Goal: Task Accomplishment & Management: Manage account settings

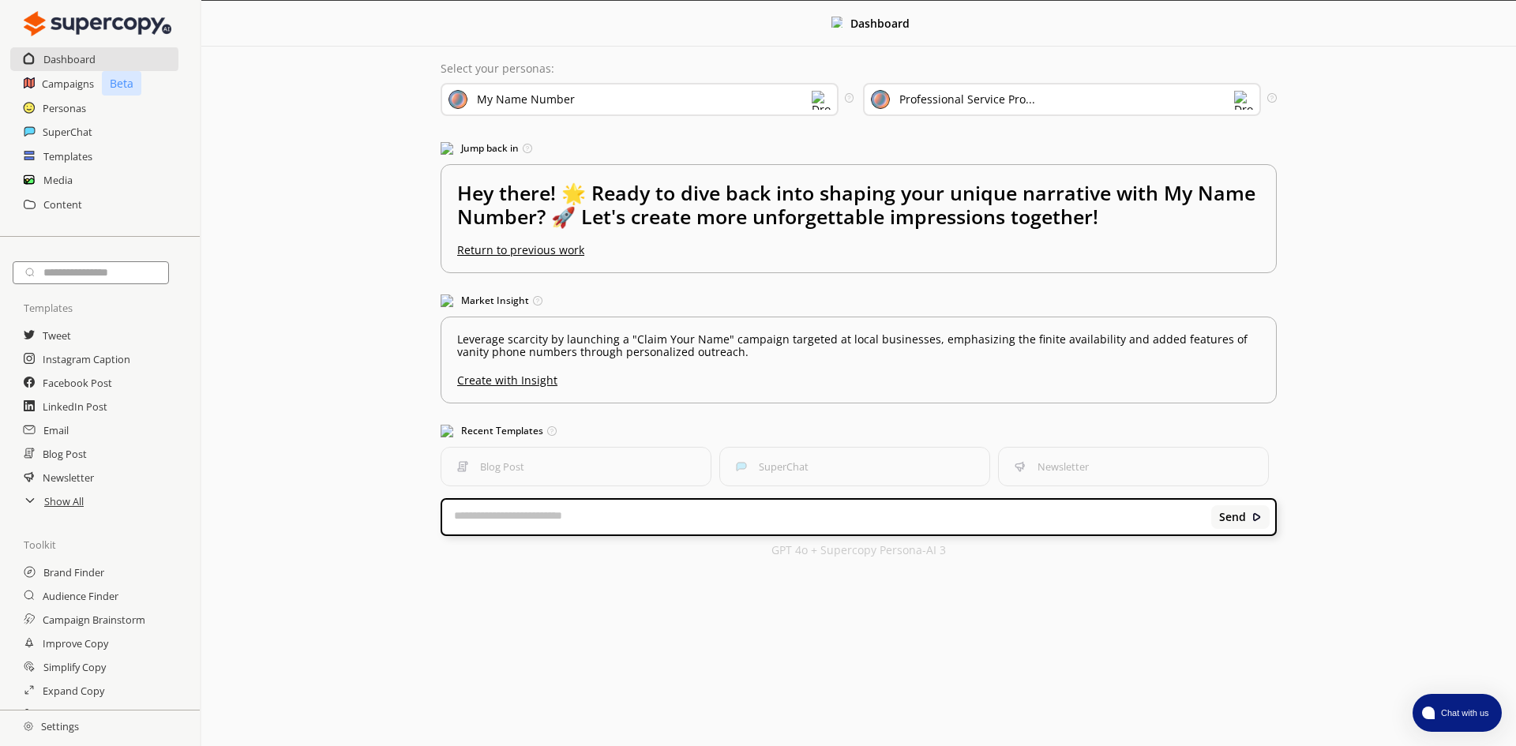
click at [55, 728] on h2 "Settings" at bounding box center [51, 727] width 103 height 32
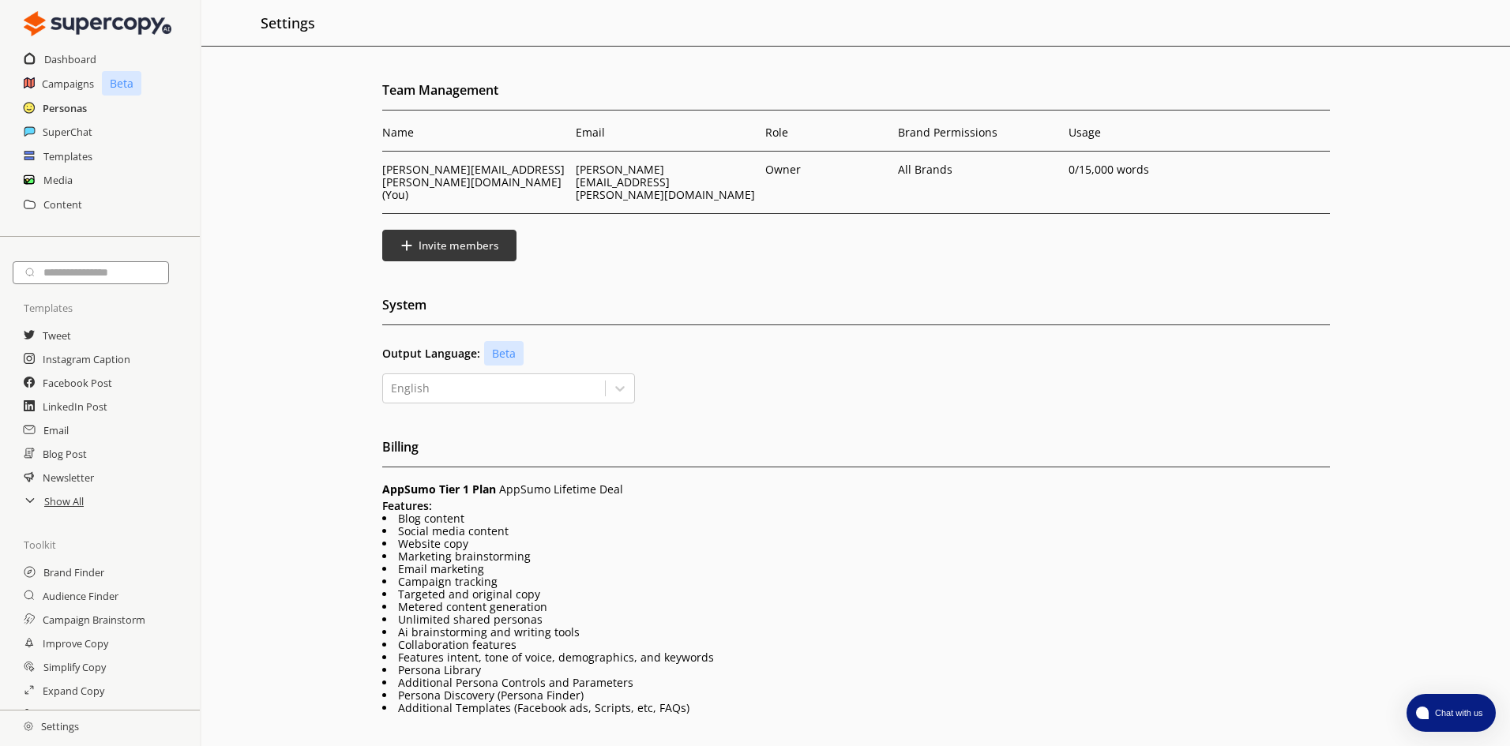
click at [68, 109] on h2 "Personas" at bounding box center [65, 108] width 44 height 24
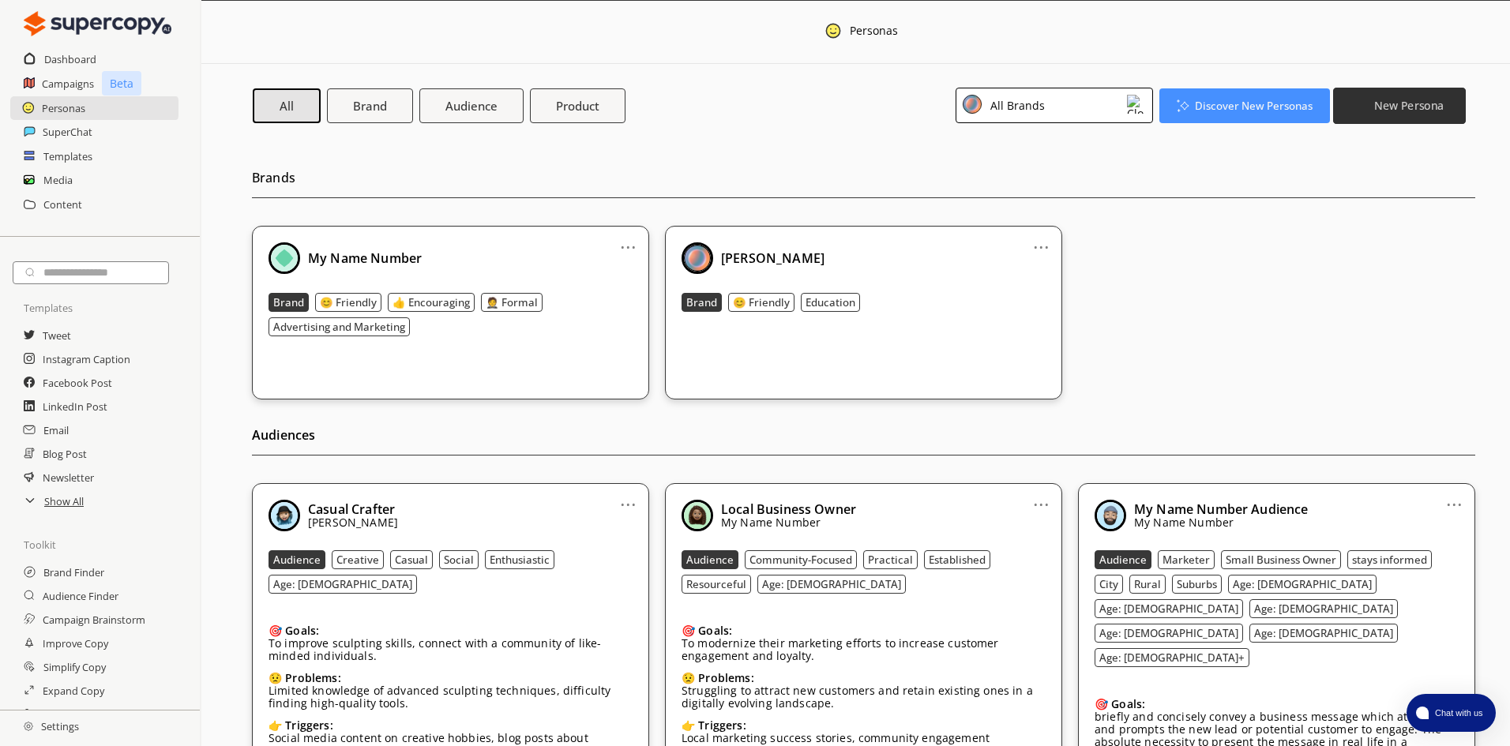
click at [1389, 103] on b "New Persona" at bounding box center [1408, 105] width 69 height 15
click at [1334, 256] on div "... My Name Number Brand 😊 Friendly 👍 Encouraging 🤵 Formal Advertising and Mark…" at bounding box center [863, 313] width 1223 height 174
click at [67, 501] on h2 "Show All" at bounding box center [64, 502] width 41 height 24
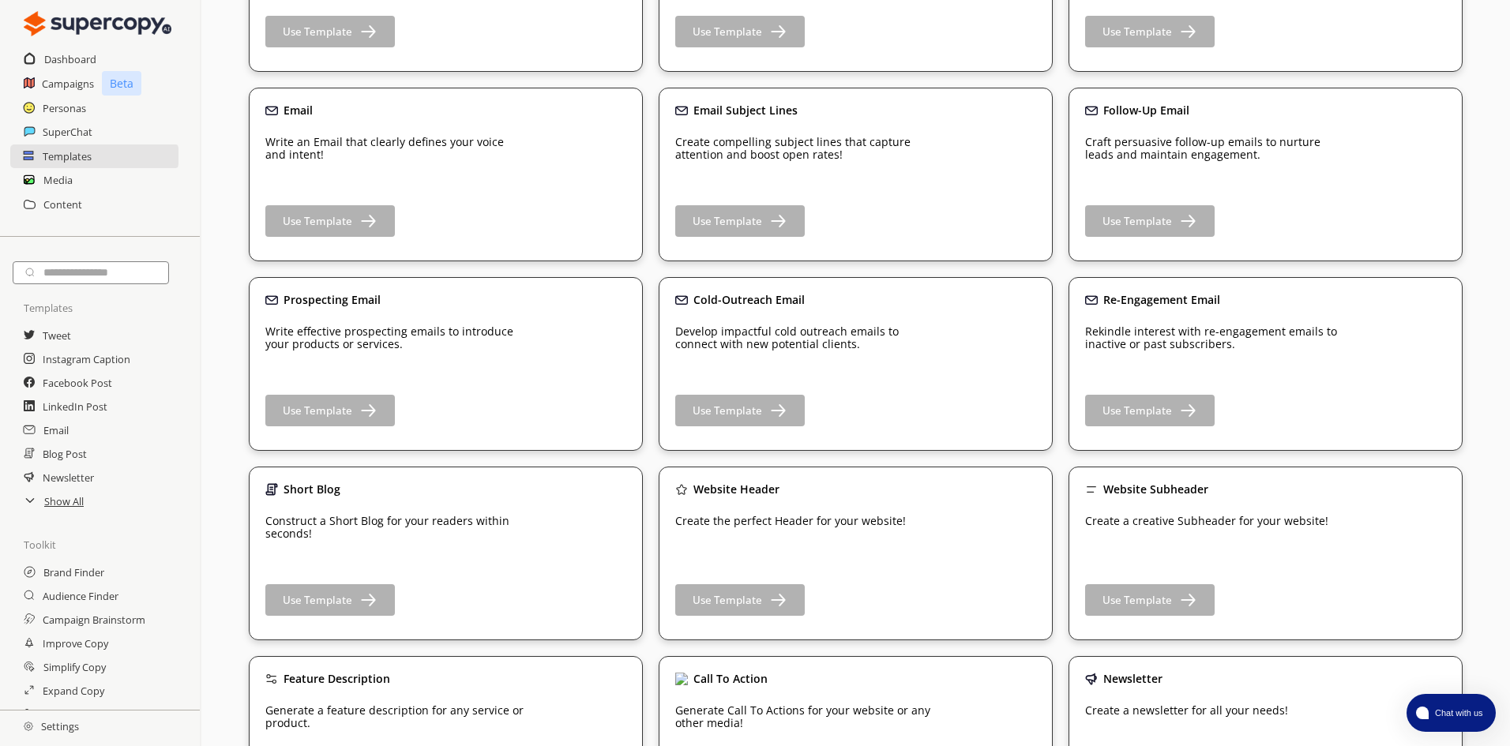
scroll to position [415, 0]
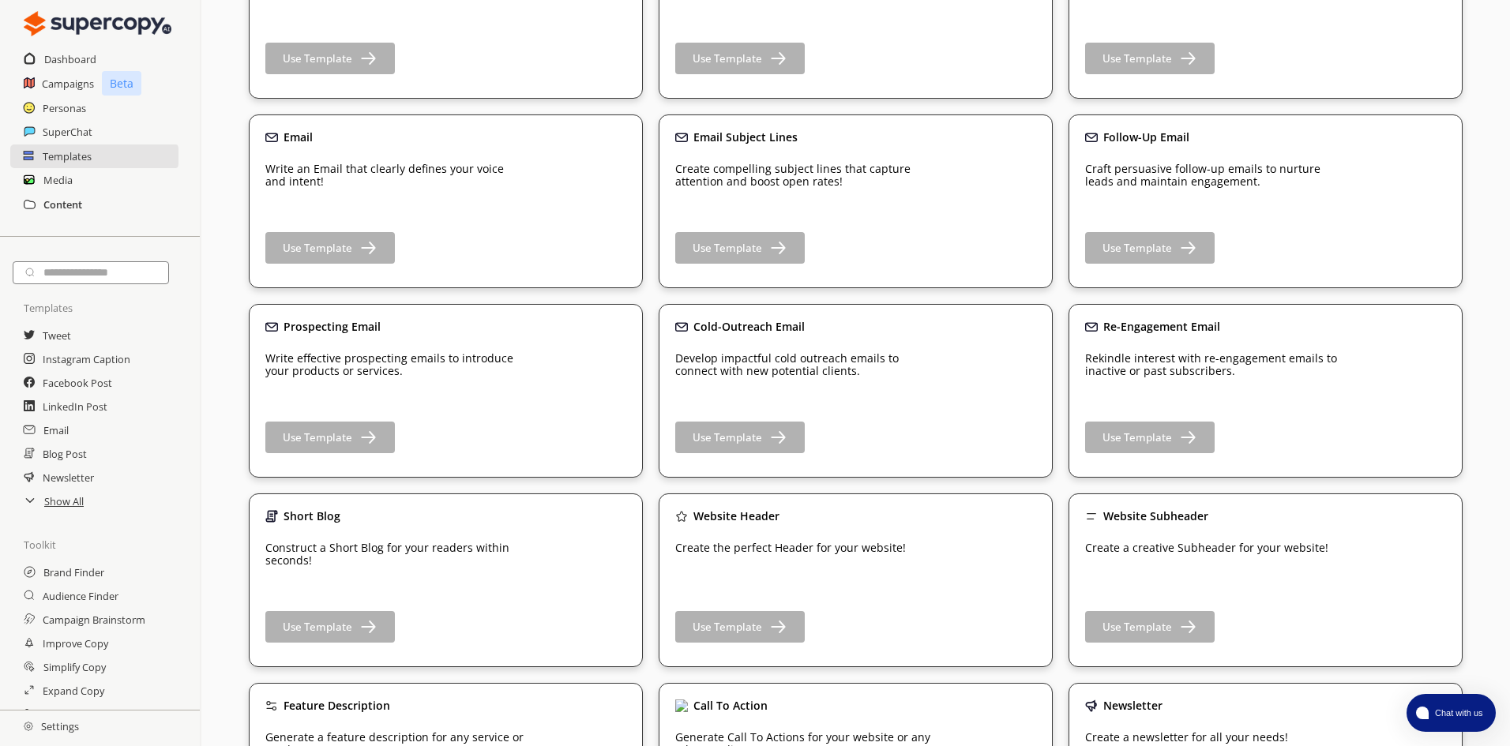
click at [64, 206] on h2 "Content" at bounding box center [62, 205] width 39 height 24
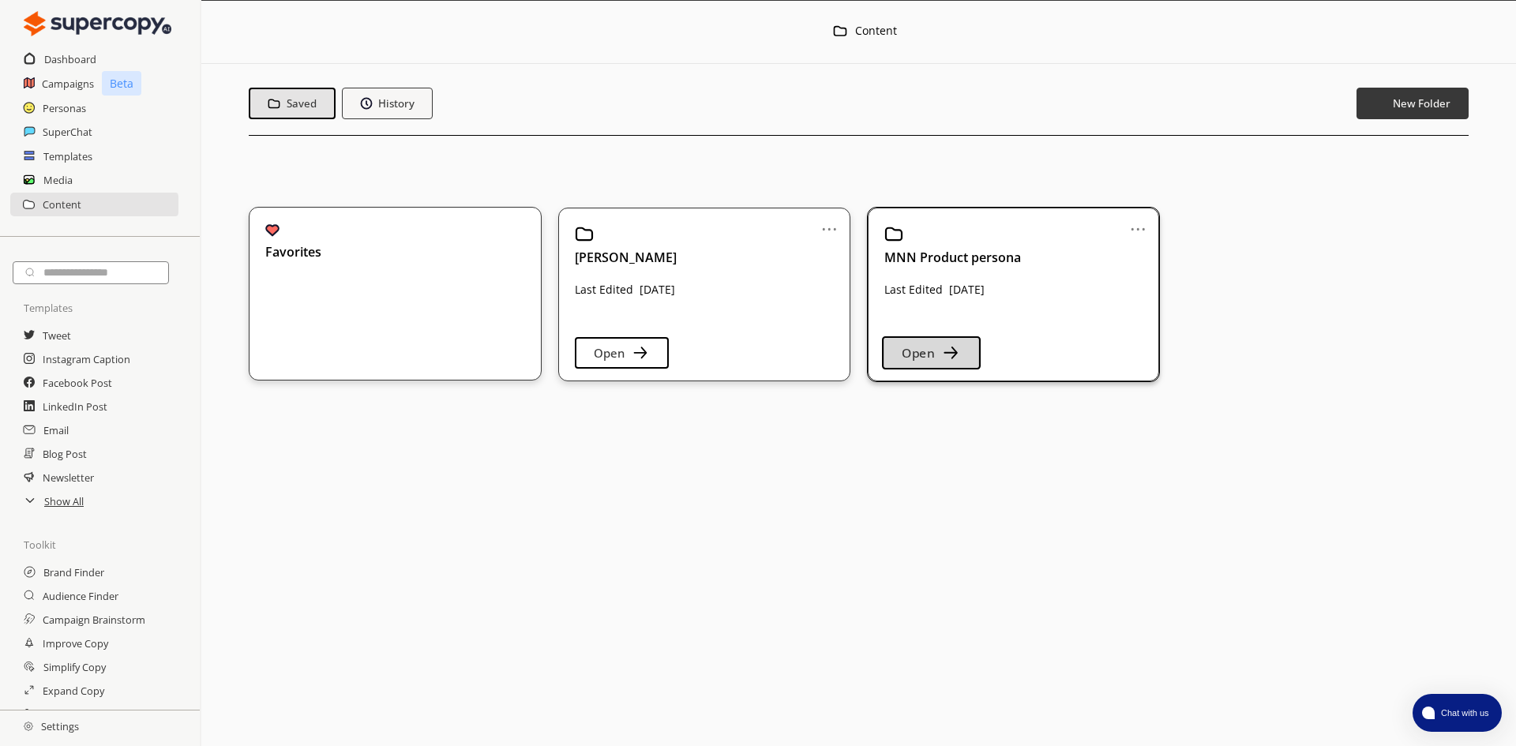
click at [903, 351] on b "Open" at bounding box center [918, 353] width 32 height 17
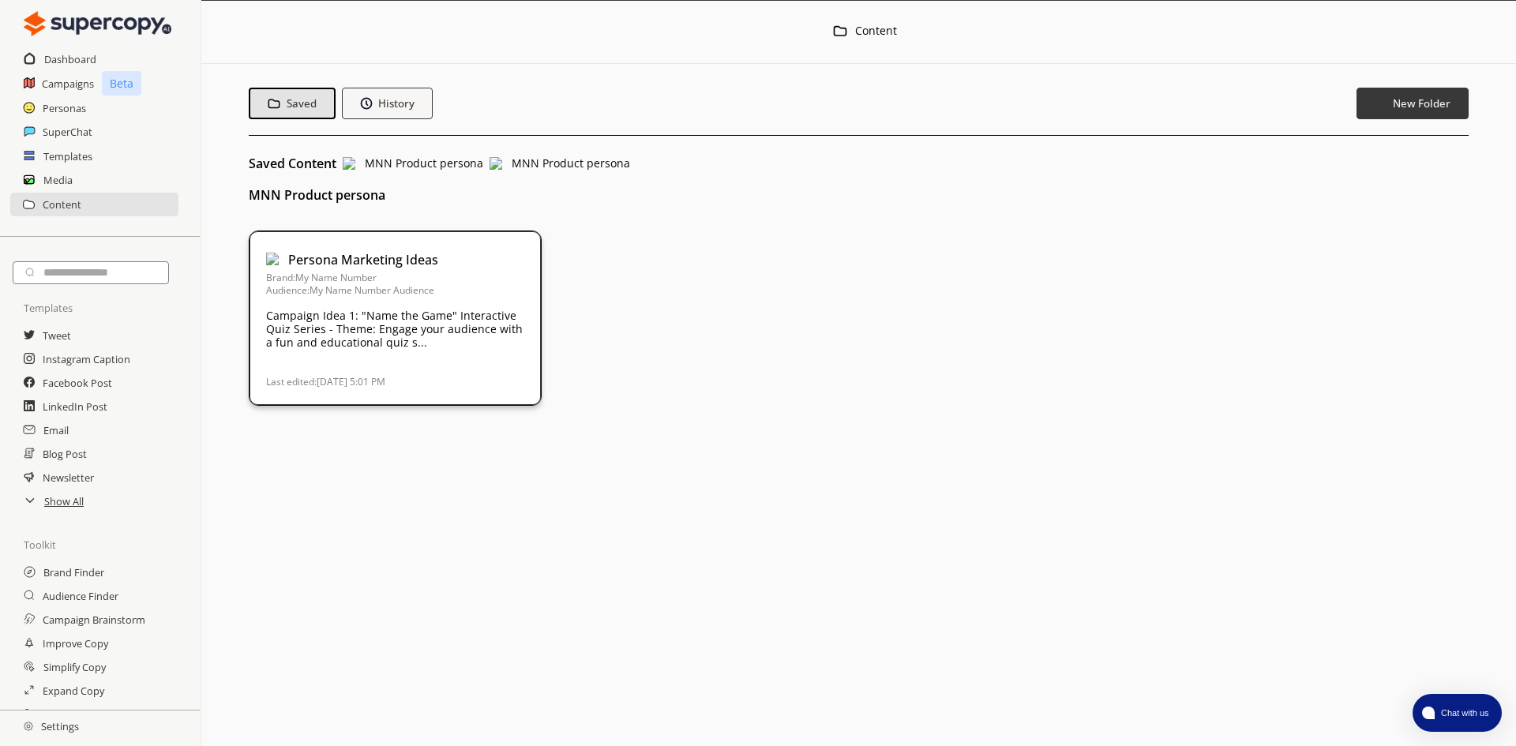
click at [389, 314] on p "Campaign Idea 1: "Name the Game" Interactive Quiz Series - Theme: Engage your a…" at bounding box center [395, 329] width 258 height 40
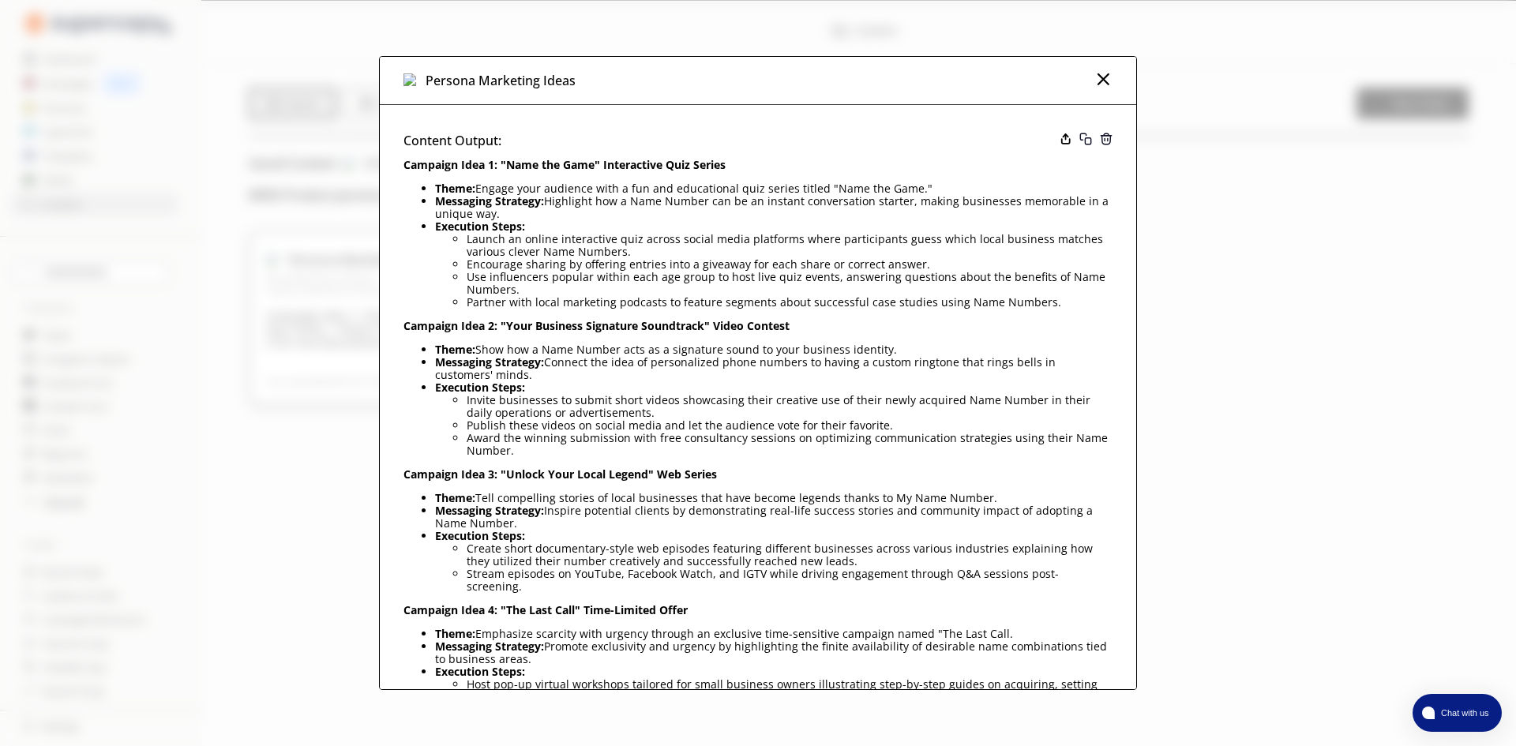
drag, startPoint x: 996, startPoint y: 621, endPoint x: 437, endPoint y: 622, distance: 558.3
click at [437, 628] on li "Theme: Emphasize scarcity with urgency through an exclusive time-sensitive camp…" at bounding box center [774, 634] width 678 height 13
click at [295, 505] on div "Persona Marketing Ideas Content Output: Campaign Idea 1: "Name the Game" Intera…" at bounding box center [758, 373] width 1516 height 746
click at [1094, 81] on img at bounding box center [1103, 78] width 19 height 19
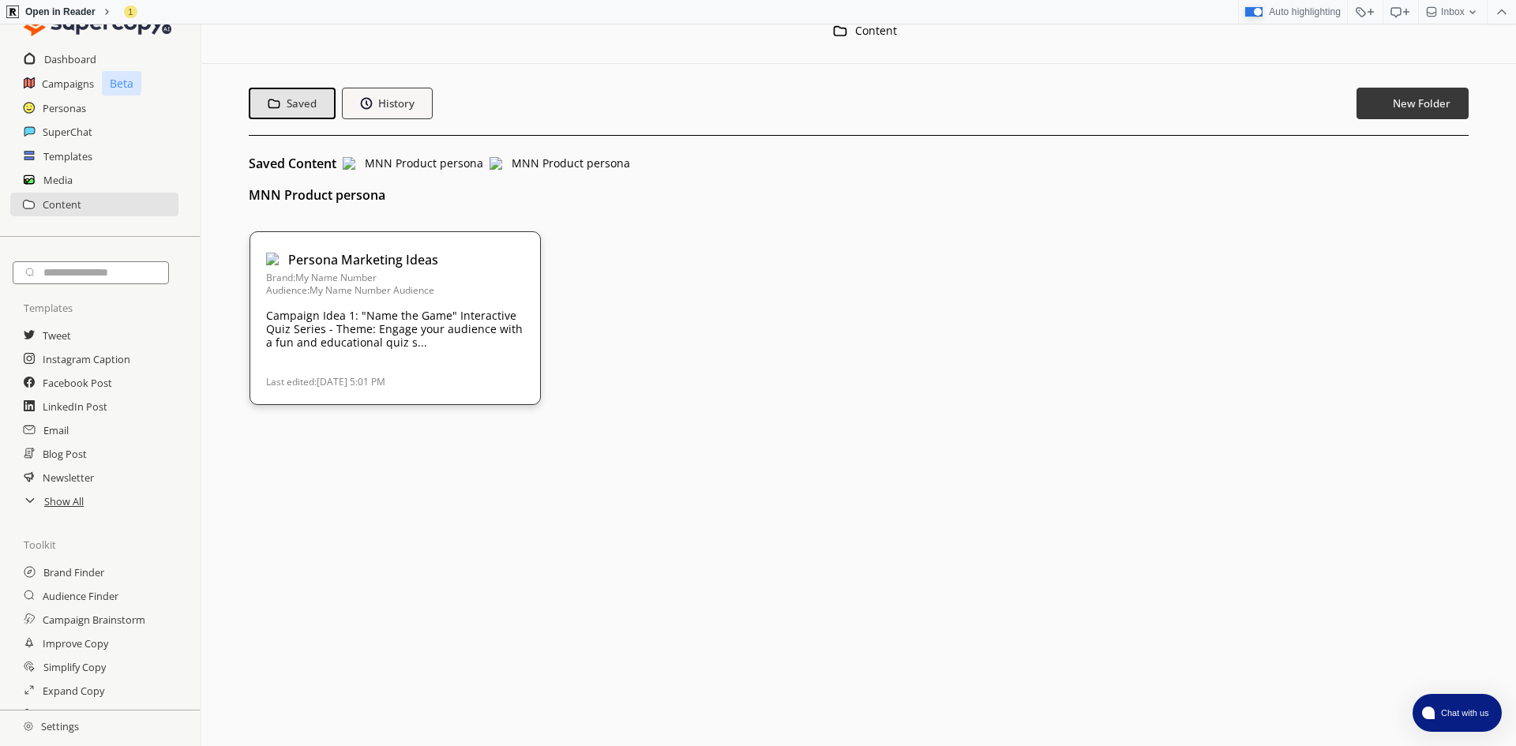
click at [875, 265] on div "Persona Marketing Ideas Brand: My Name Number Audience: My Name Number Audience…" at bounding box center [859, 318] width 1220 height 175
click at [88, 362] on h2 "Instagram Caption" at bounding box center [87, 359] width 89 height 24
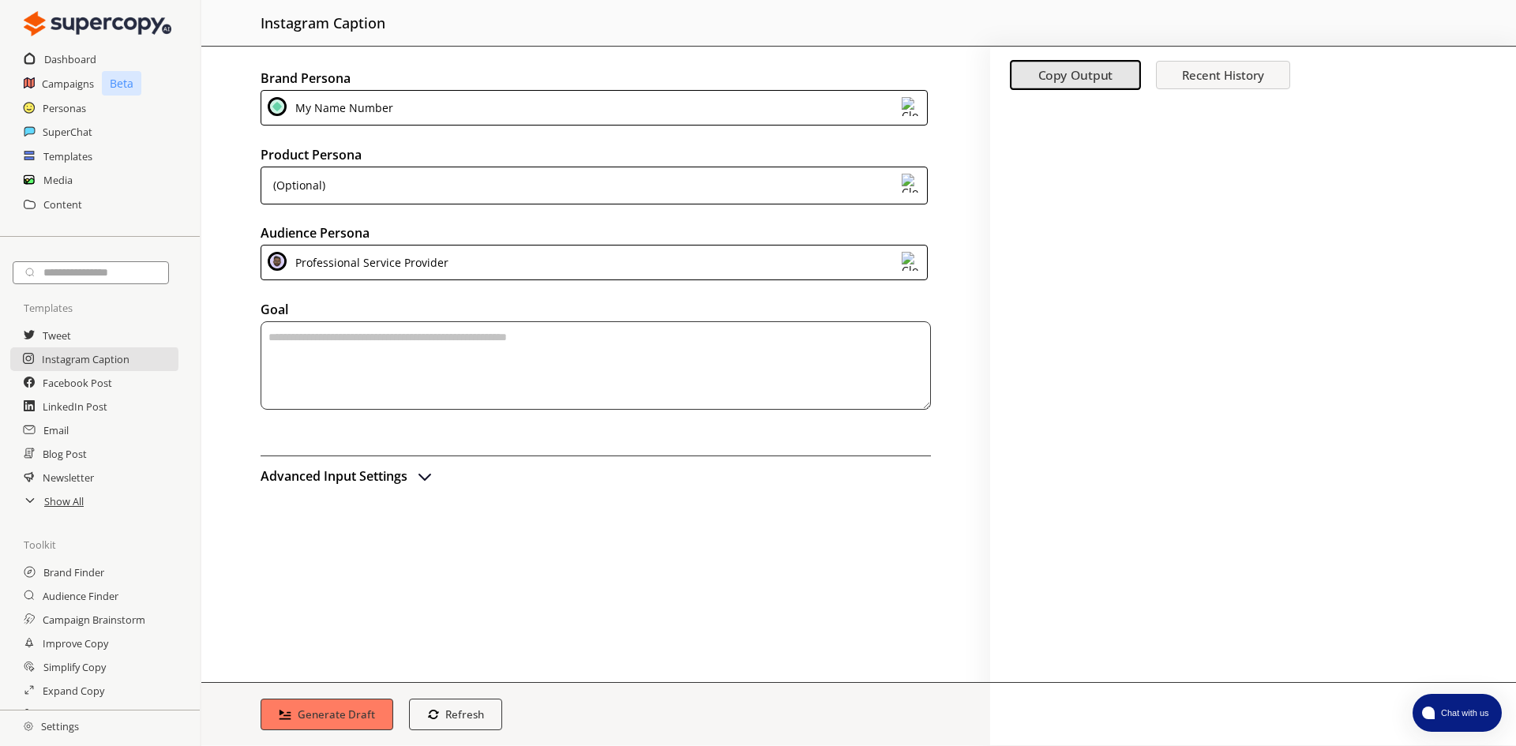
click at [235, 525] on div "Brand Persona My Name Number Product Persona (Optional) Audience Persona Profes…" at bounding box center [595, 365] width 789 height 636
click at [1231, 250] on div at bounding box center [1253, 392] width 526 height 580
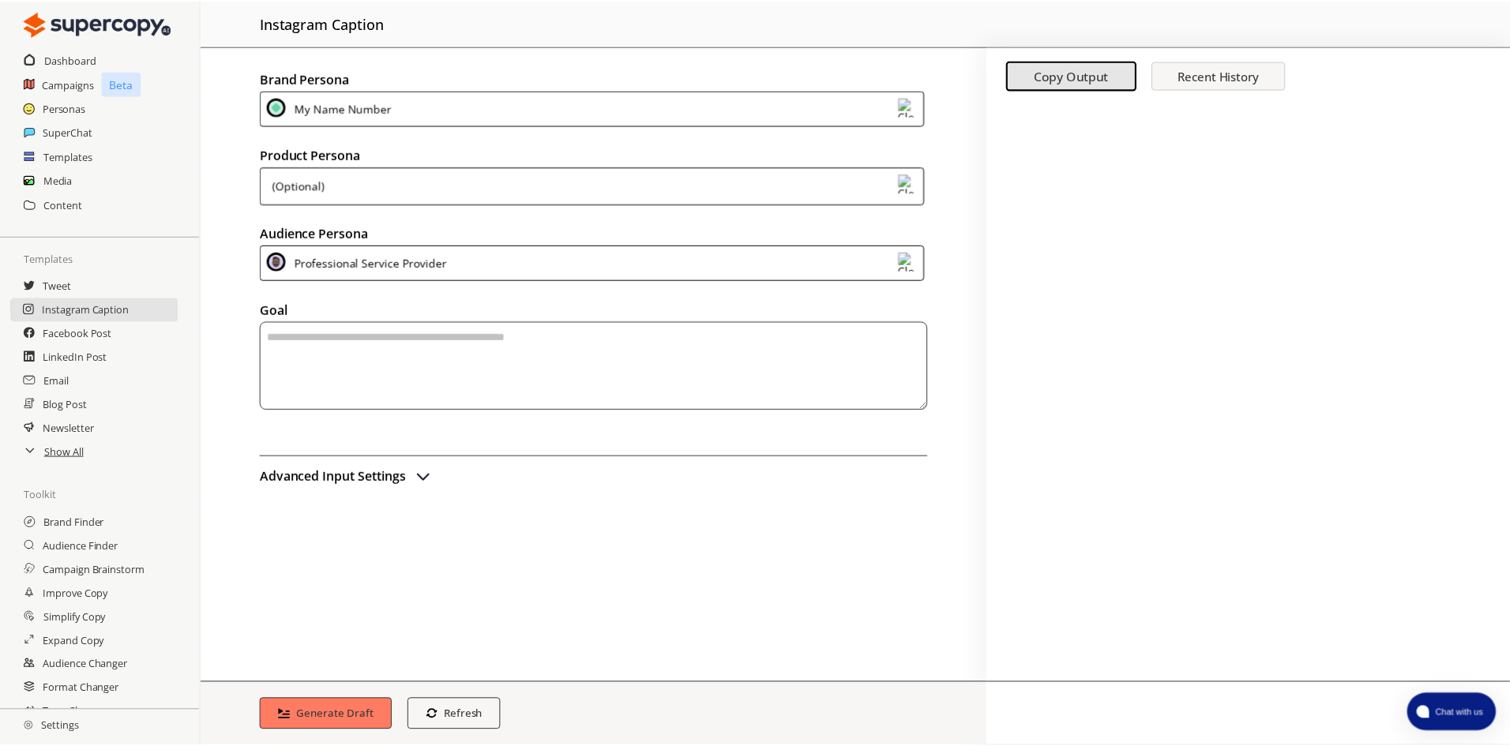
scroll to position [67, 0]
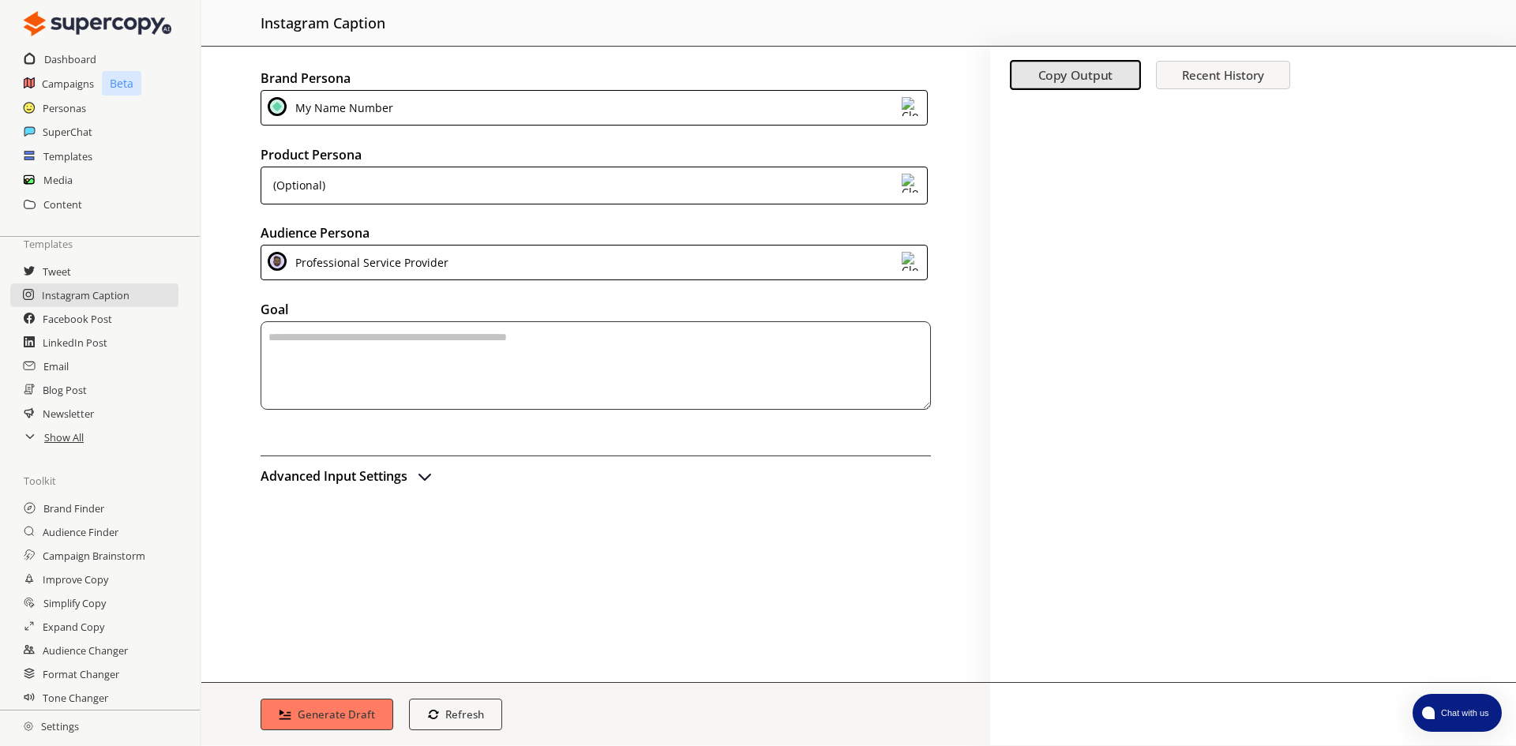
click at [57, 728] on h2 "Settings" at bounding box center [51, 727] width 103 height 32
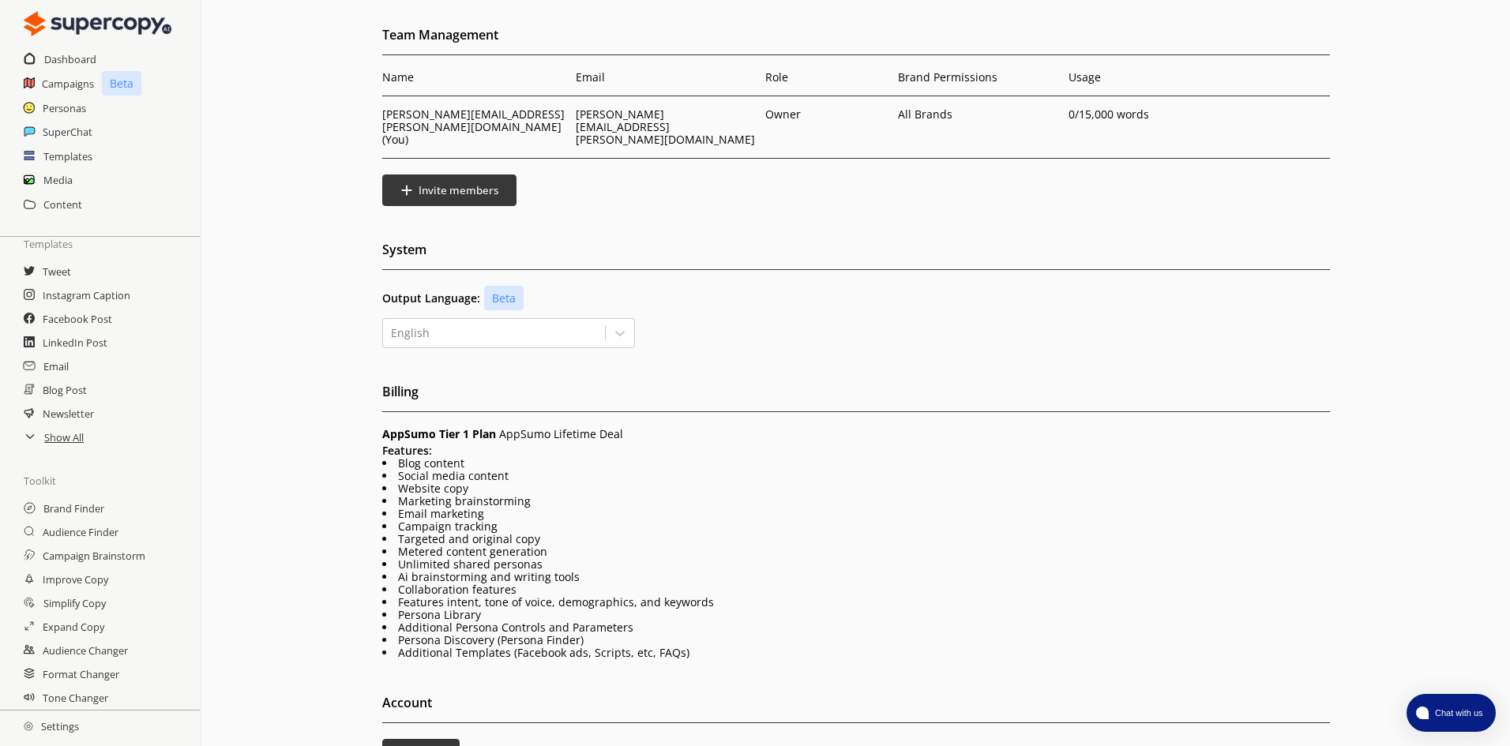
scroll to position [79, 0]
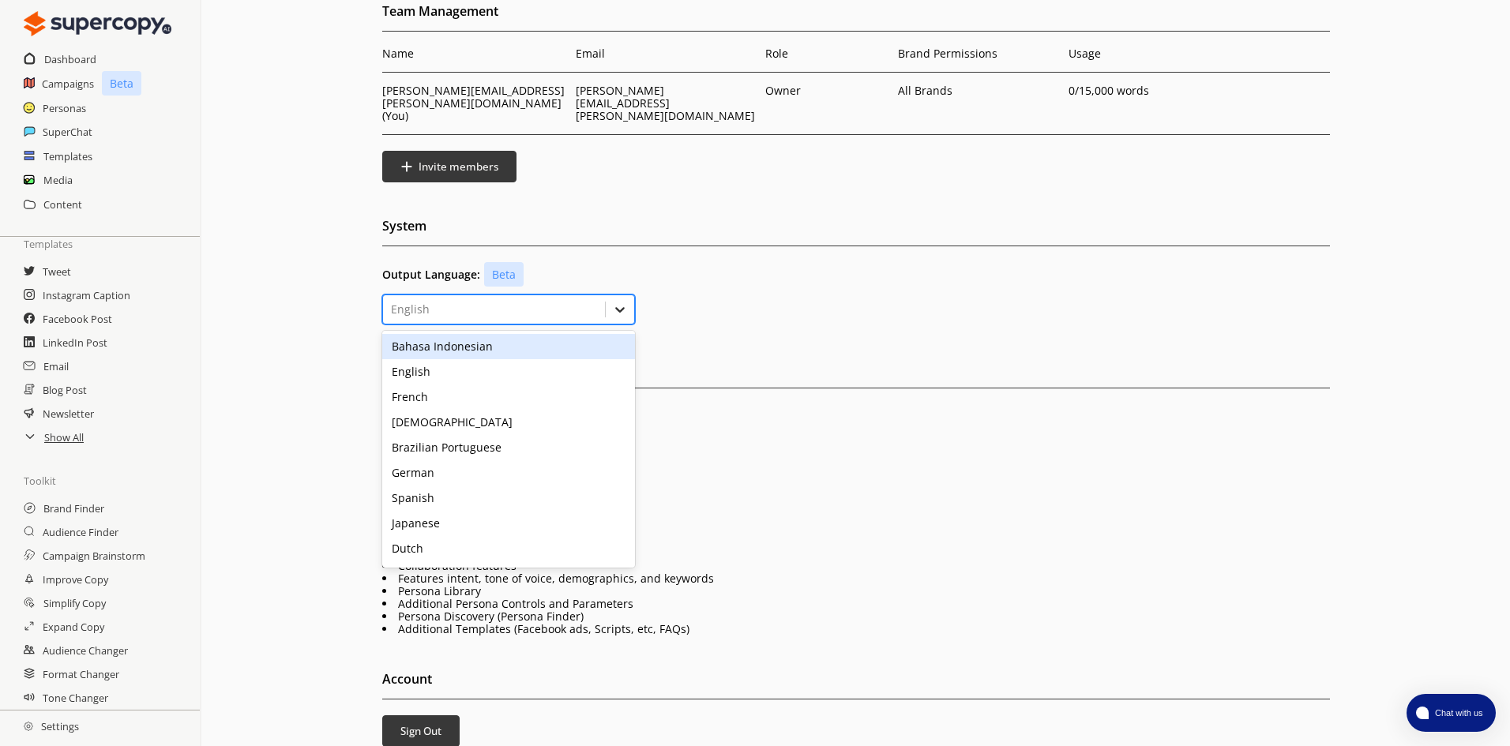
click at [618, 302] on icon at bounding box center [620, 310] width 16 height 16
click at [552, 359] on div "English" at bounding box center [508, 371] width 253 height 25
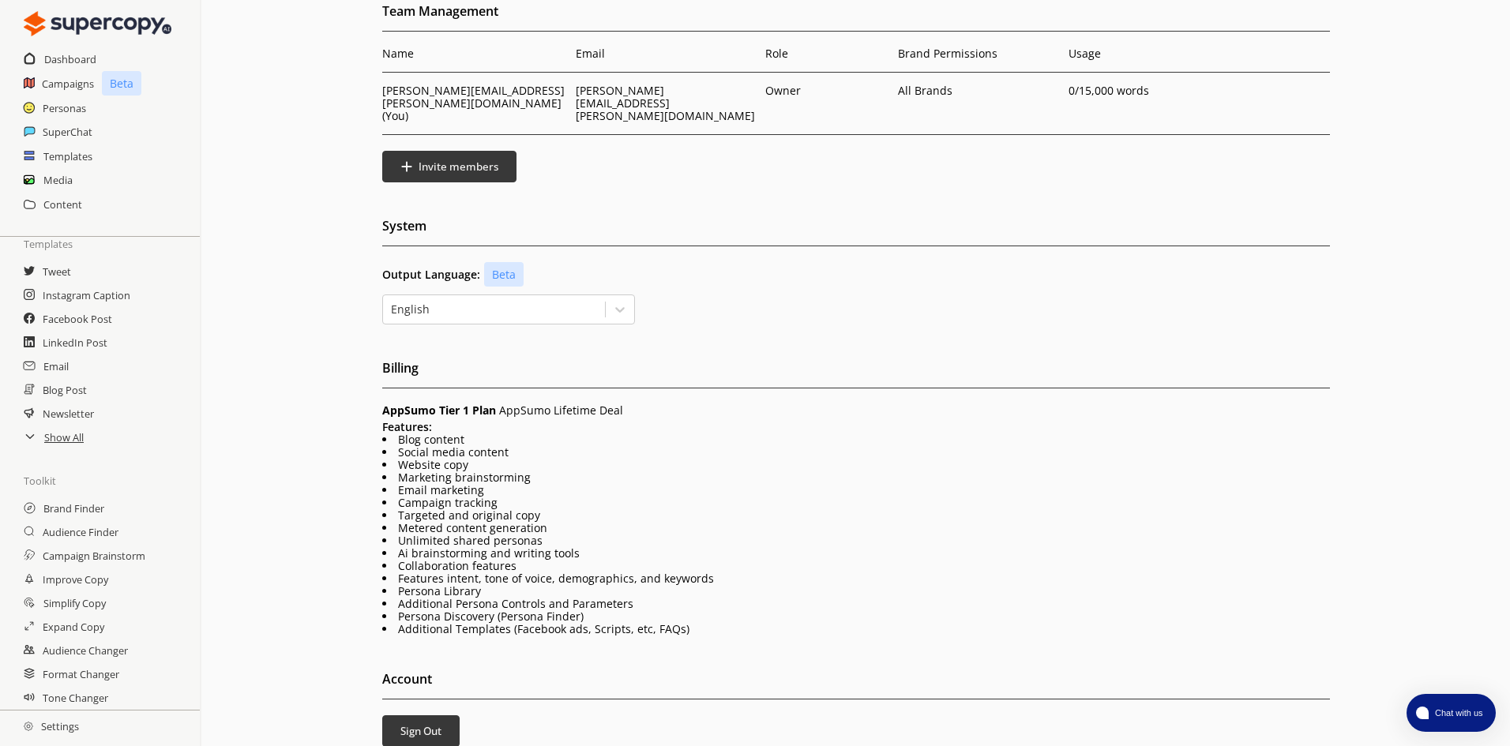
click at [335, 310] on div "Team Management Name Email Role Brand Permissions [PERSON_NAME] [PERSON_NAME][E…" at bounding box center [855, 419] width 1308 height 840
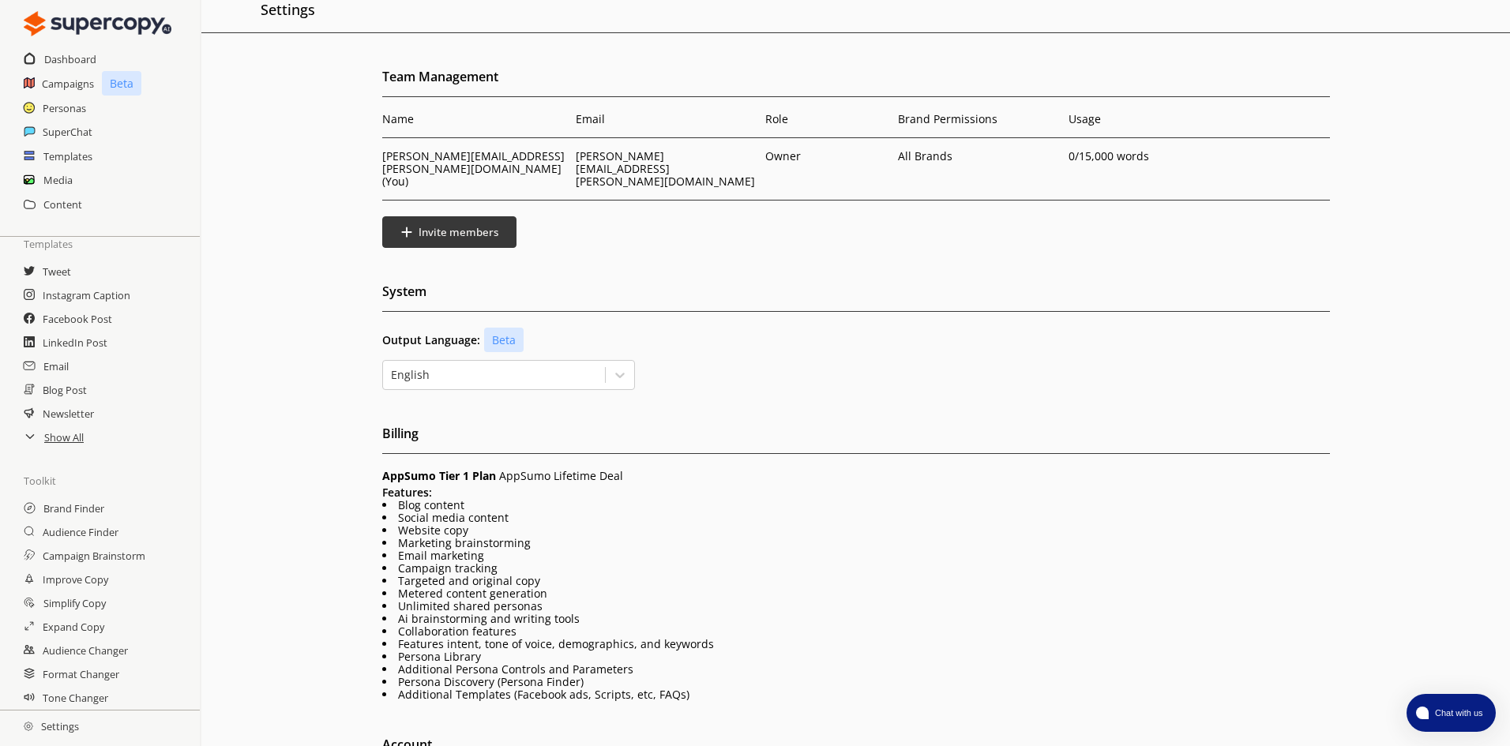
scroll to position [0, 0]
